Goal: Task Accomplishment & Management: Complete application form

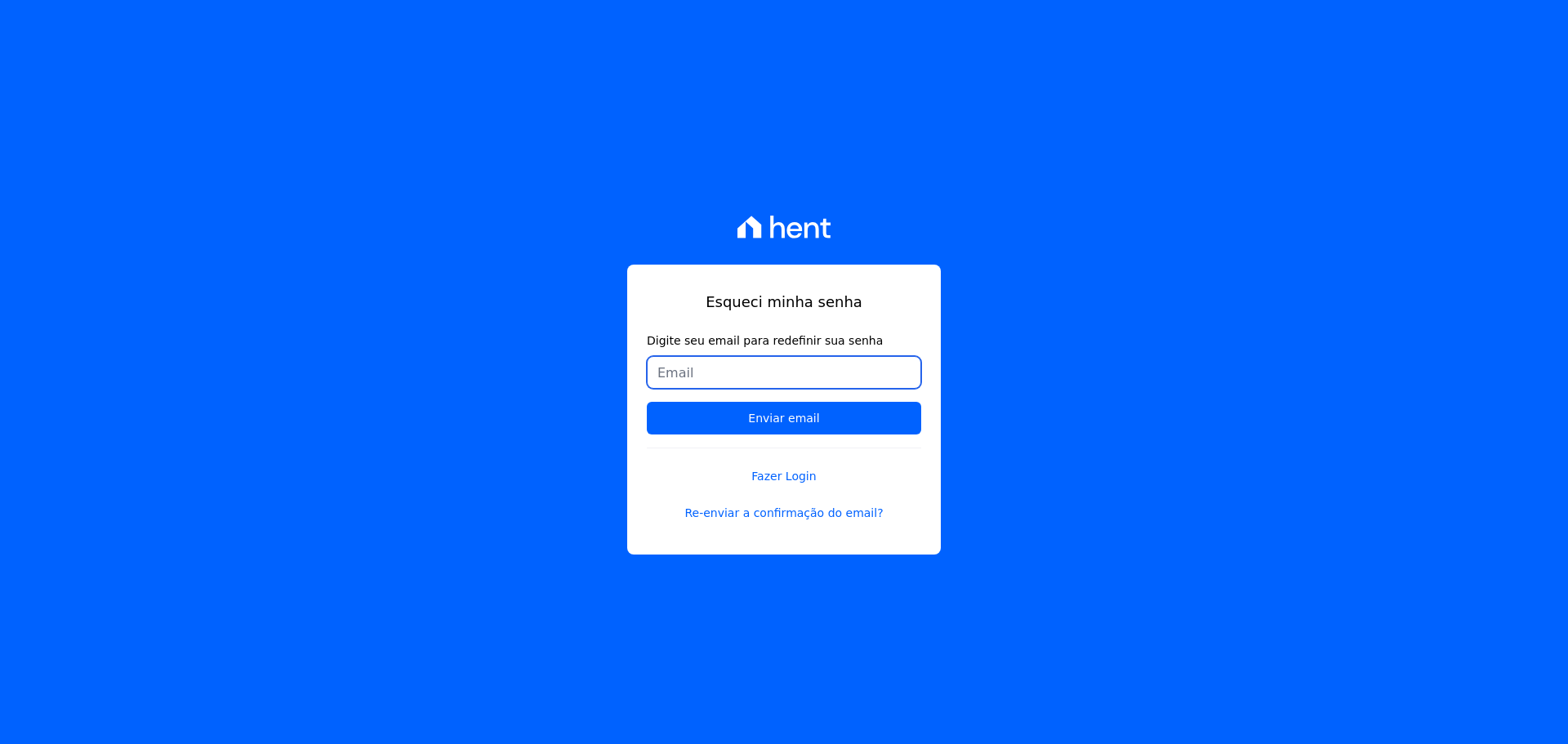
click at [716, 378] on input "Digite seu email para redefinir sua senha" at bounding box center [784, 372] width 274 height 33
paste input "[EMAIL_ADDRESS][DOMAIN_NAME]"
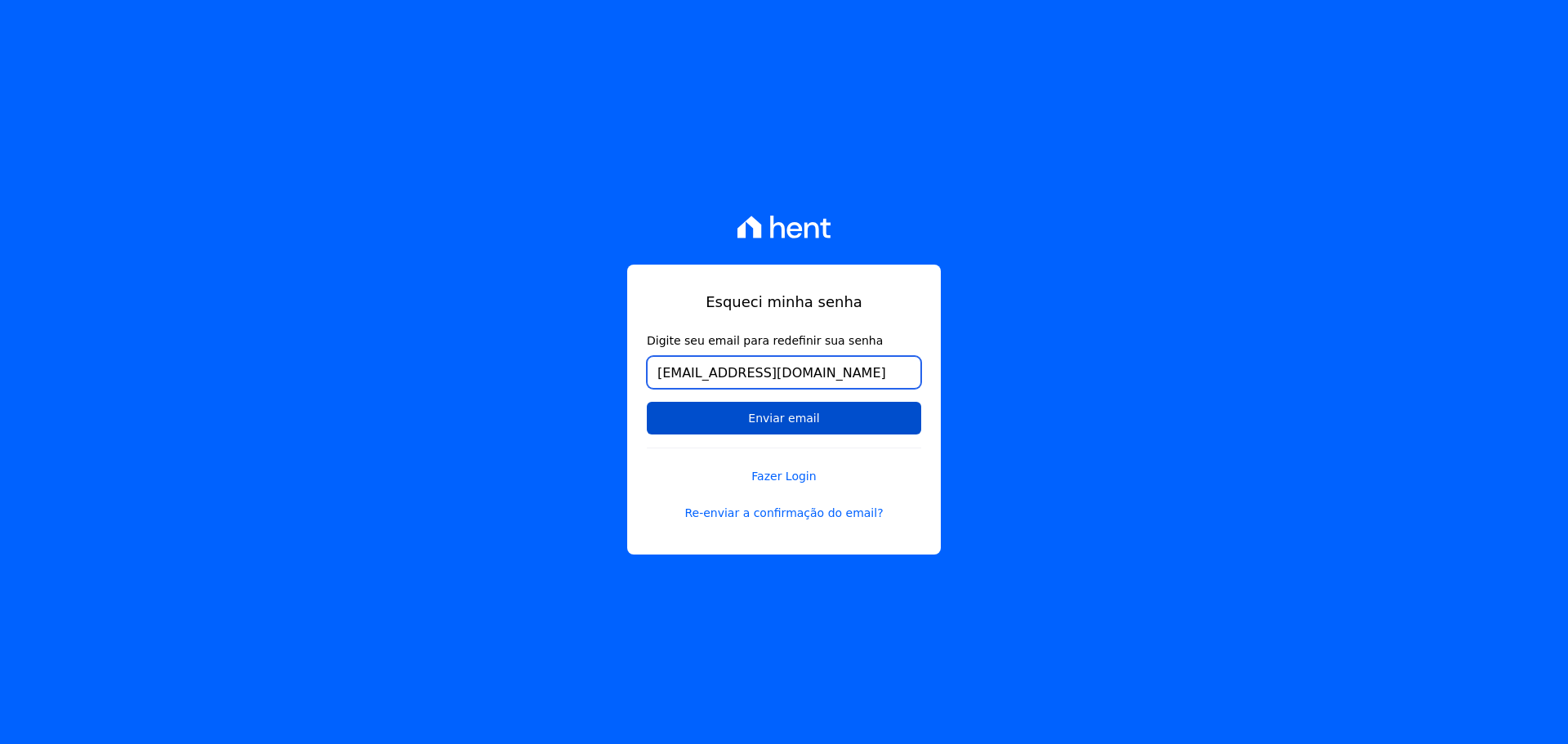
type input "[EMAIL_ADDRESS][DOMAIN_NAME]"
click at [709, 425] on input "Enviar email" at bounding box center [784, 418] width 274 height 33
click at [720, 419] on input "Enviar email" at bounding box center [784, 418] width 274 height 33
click at [751, 412] on input "Enviar email" at bounding box center [784, 418] width 274 height 33
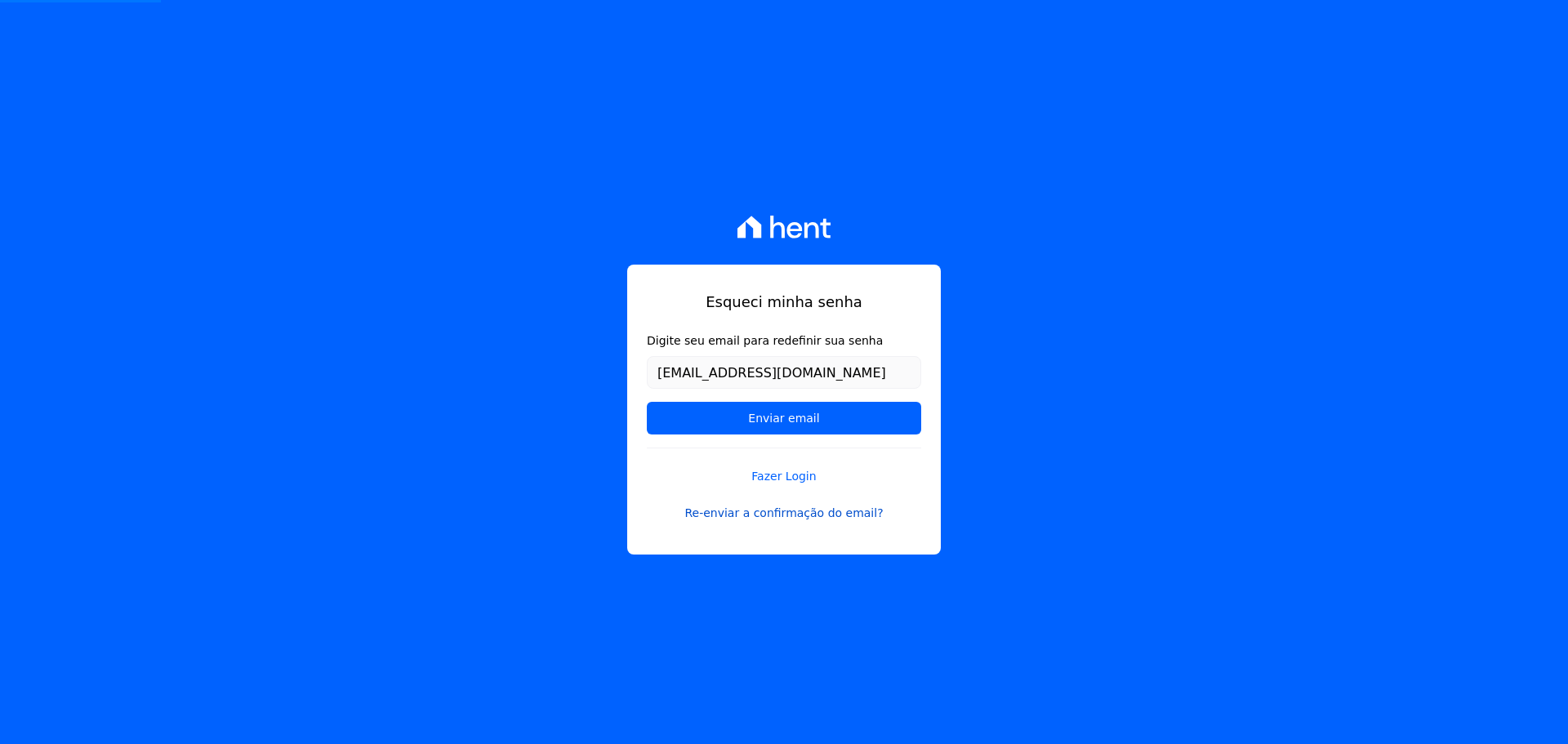
click at [811, 517] on link "Re-enviar a confirmação do email?" at bounding box center [784, 513] width 274 height 17
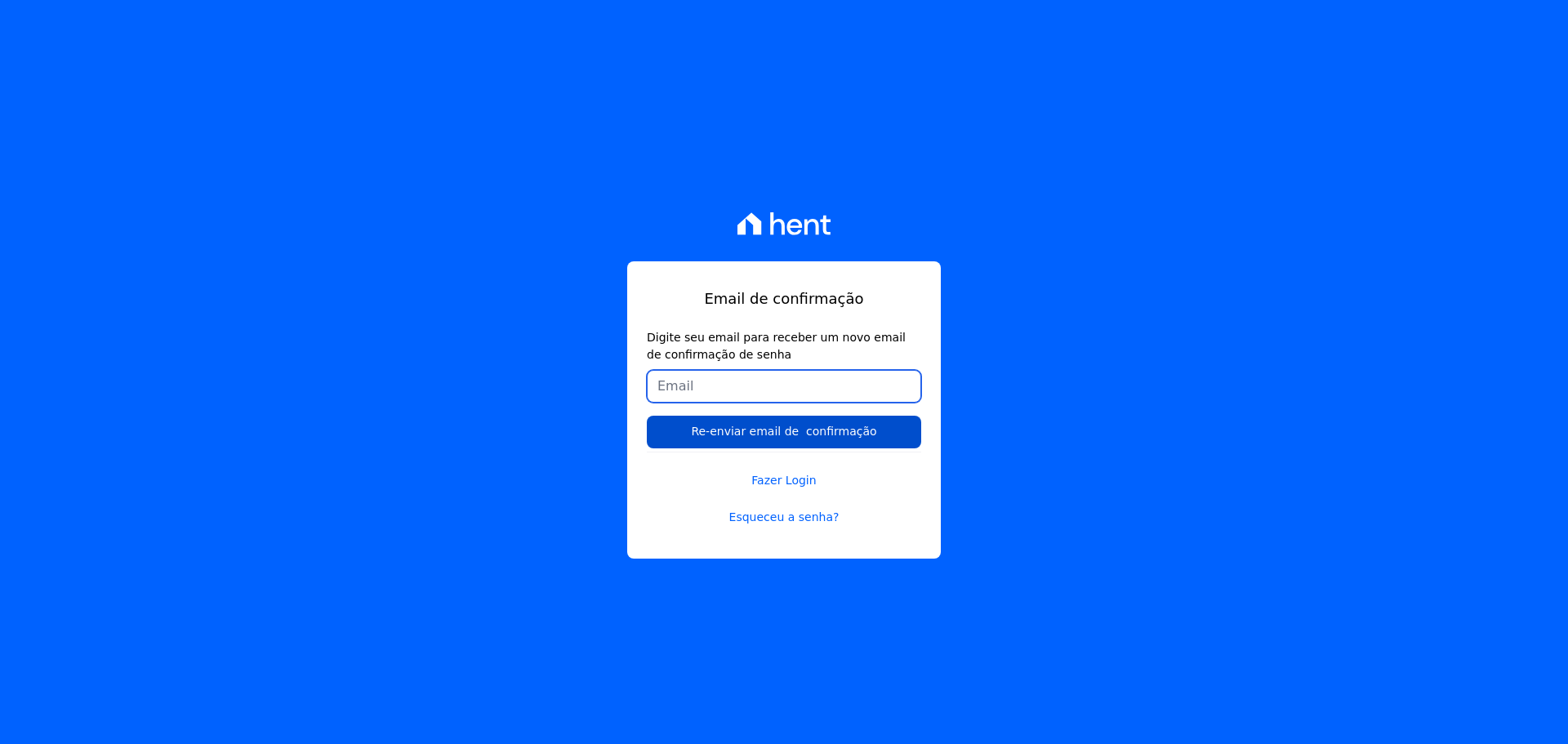
paste input "[EMAIL_ADDRESS][DOMAIN_NAME]"
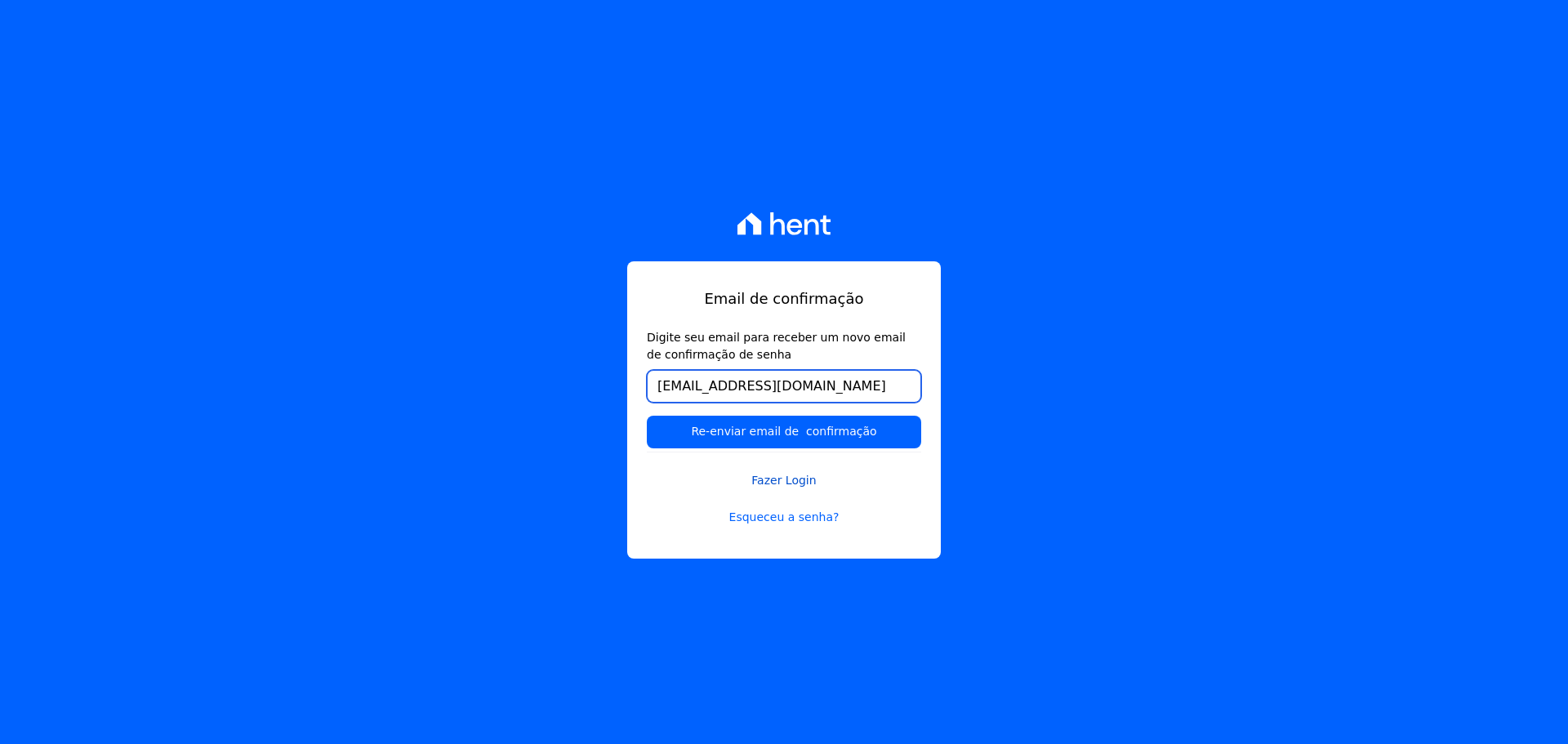
type input "[EMAIL_ADDRESS][DOMAIN_NAME]"
click at [669, 487] on link "Fazer Login" at bounding box center [784, 471] width 274 height 38
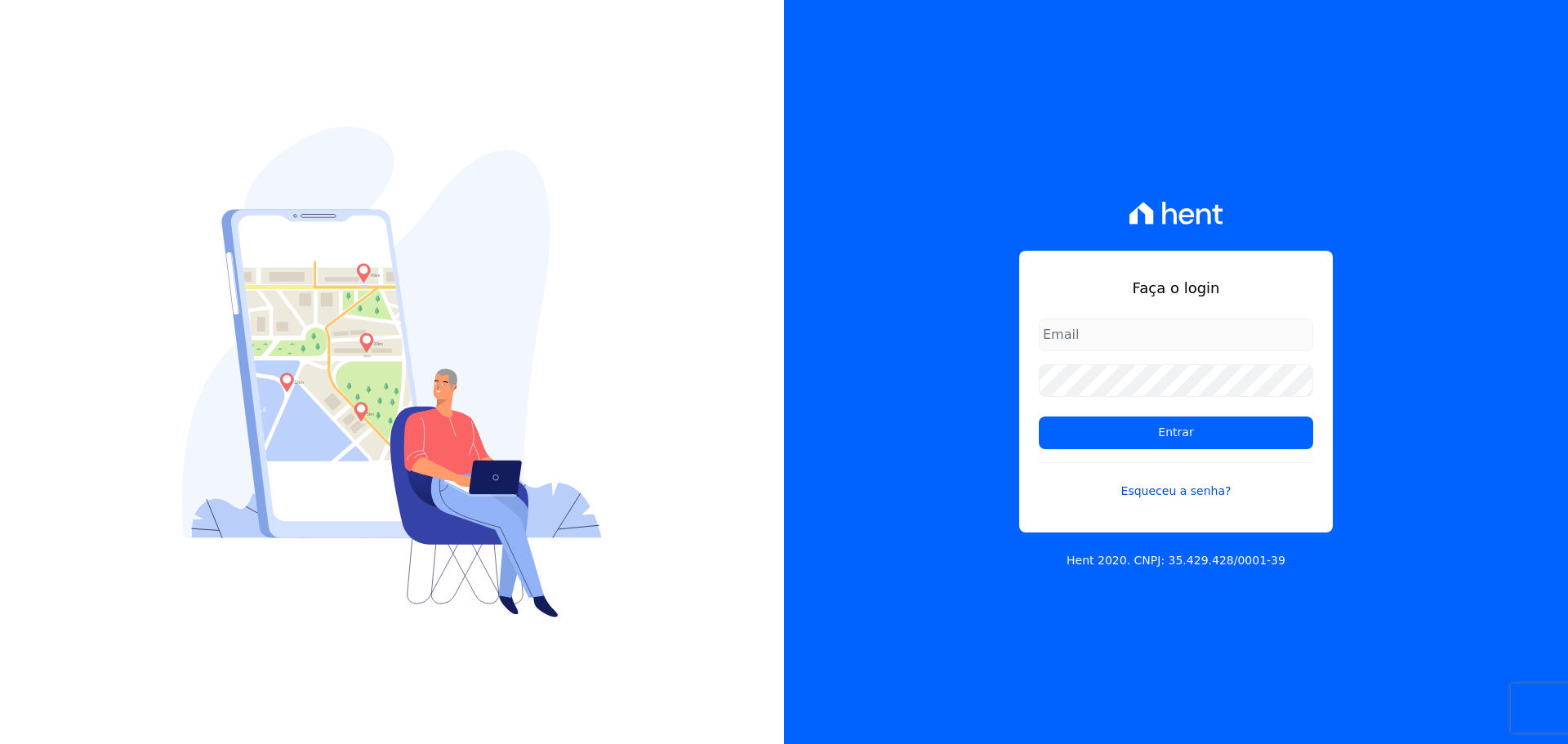
click at [1199, 493] on link "Esqueceu a senha?" at bounding box center [1176, 481] width 274 height 38
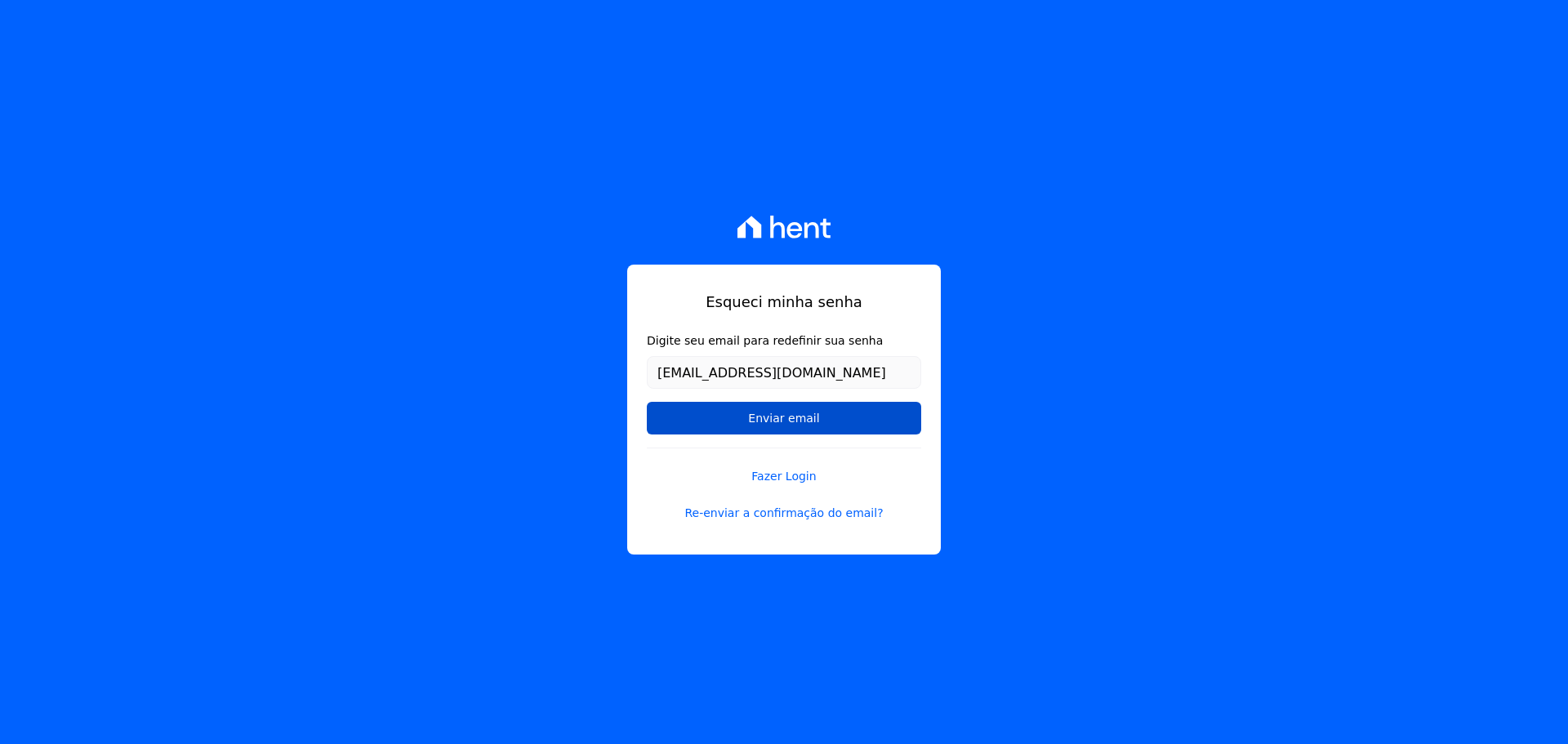
type input "[EMAIL_ADDRESS][DOMAIN_NAME]"
click at [787, 422] on input "Enviar email" at bounding box center [784, 418] width 274 height 33
click at [787, 508] on link "Re-enviar a confirmação do email?" at bounding box center [784, 513] width 274 height 17
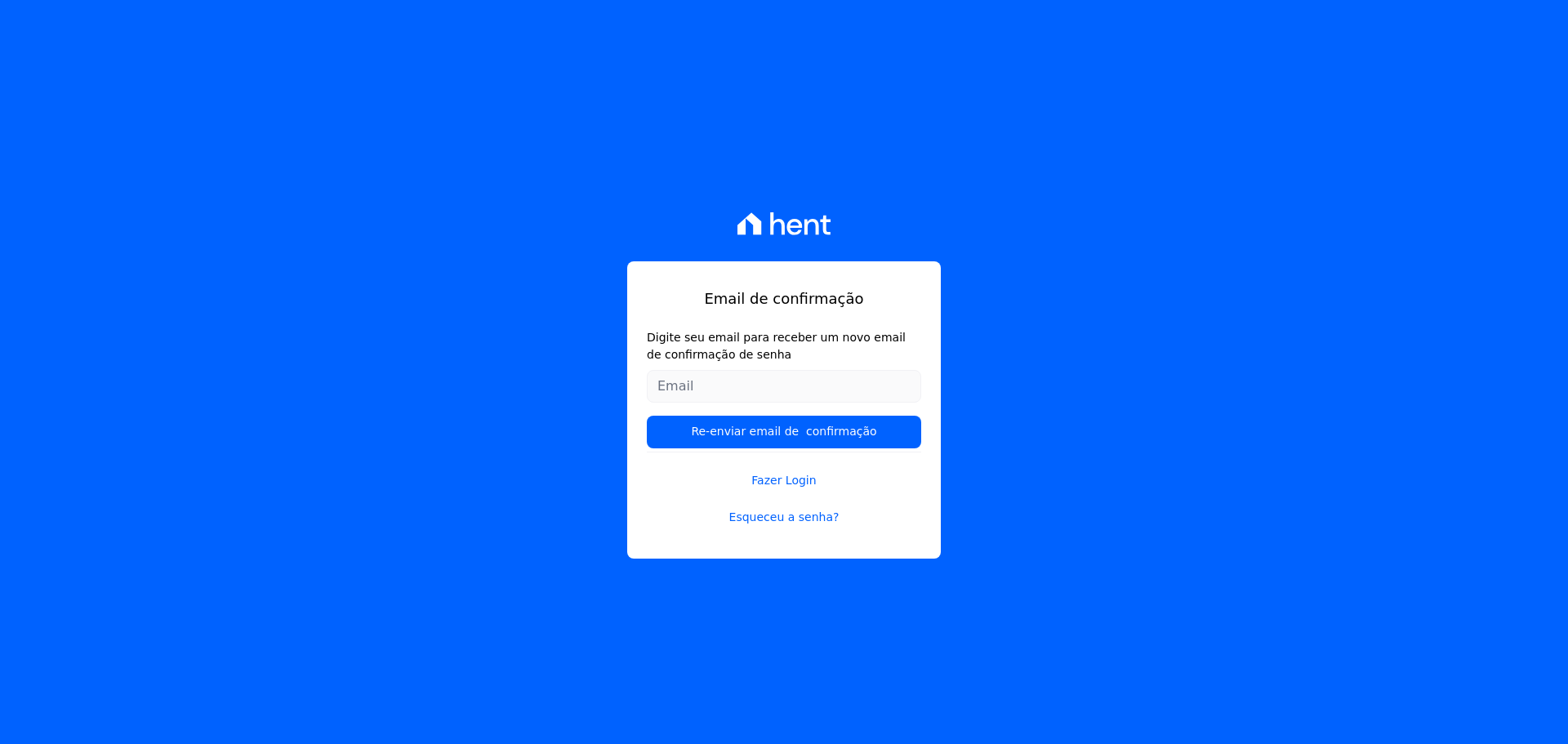
click at [1486, 46] on div "Email de confirmação Digite seu email para receber um novo email de confirmação…" at bounding box center [784, 372] width 1568 height 744
click at [826, 385] on input "Digite seu email para receber um novo email de confirmação de senha" at bounding box center [784, 386] width 274 height 33
type input "[EMAIL_ADDRESS][DOMAIN_NAME]"
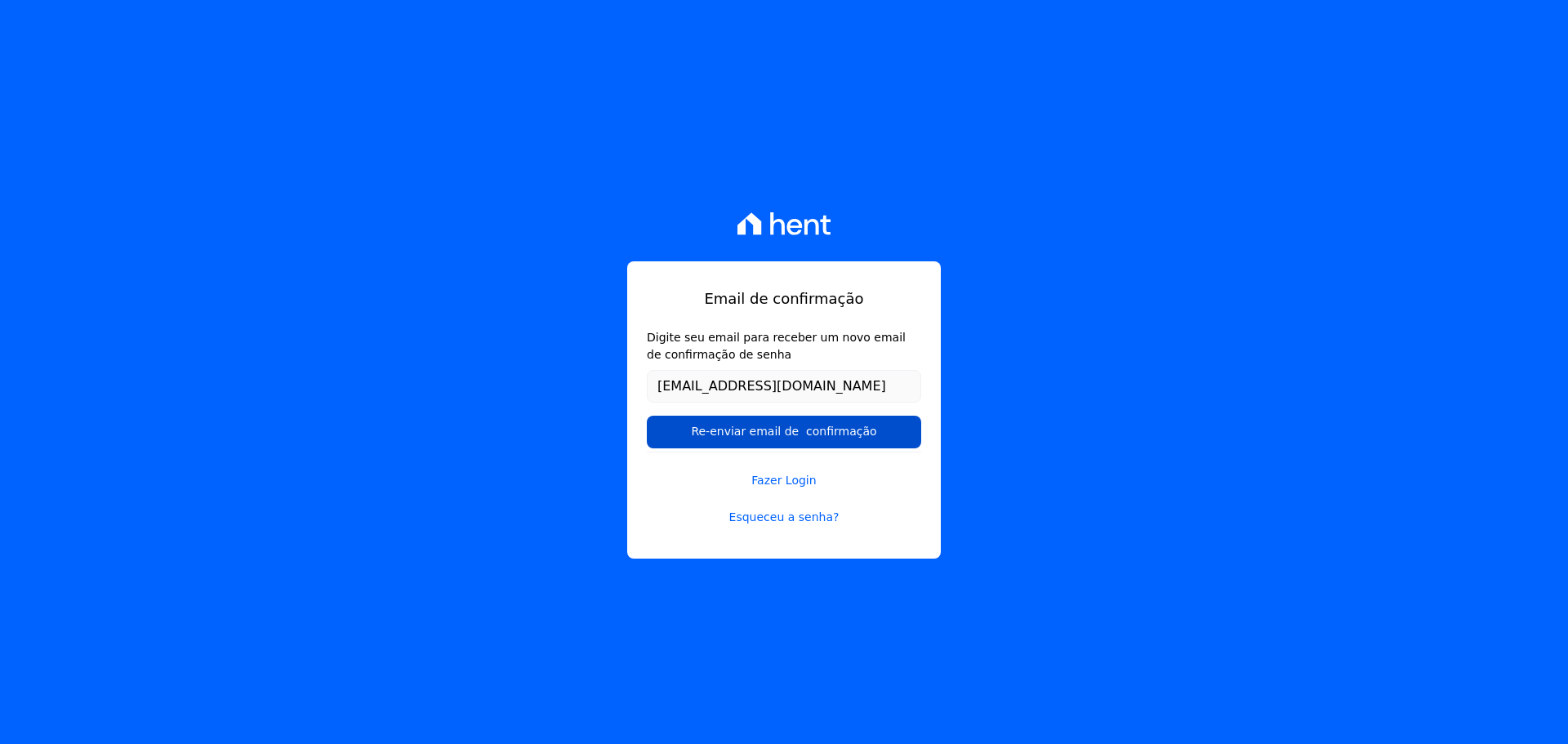
click at [812, 439] on input "Re-enviar email de confirmação" at bounding box center [784, 431] width 274 height 33
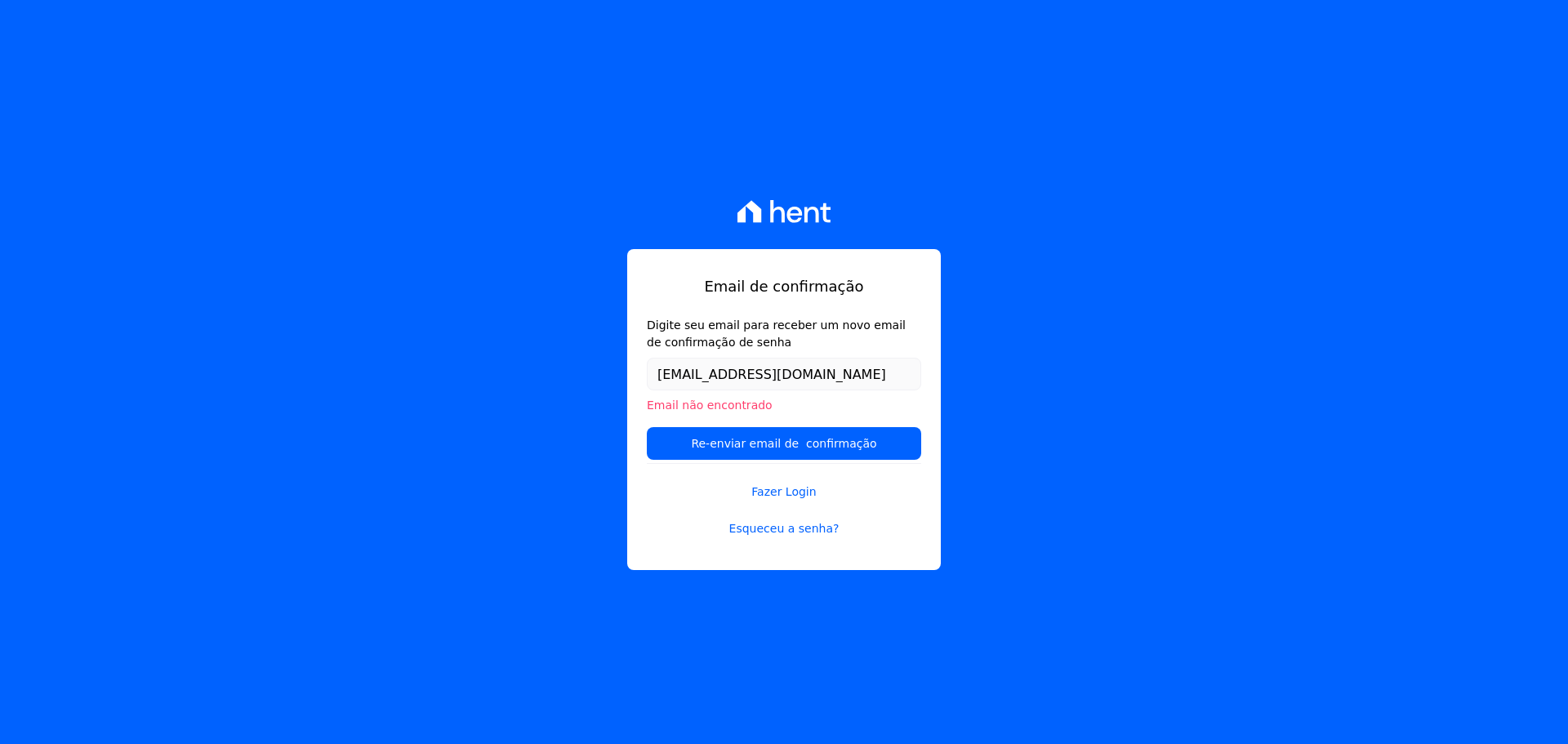
click at [1485, 205] on div "Email de confirmação Digite seu email para receber um novo email de confirmação…" at bounding box center [784, 372] width 1568 height 744
